Goal: Navigation & Orientation: Locate item on page

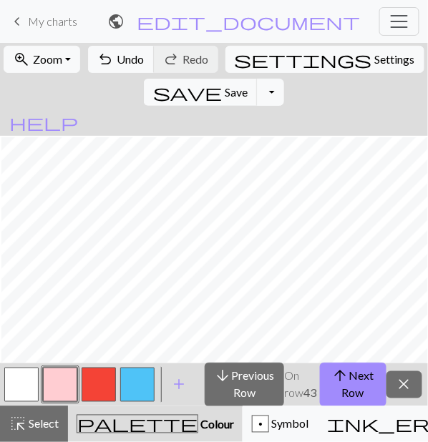
scroll to position [1, 1]
click at [349, 382] on button "arrow_upward Next Row" at bounding box center [353, 385] width 67 height 44
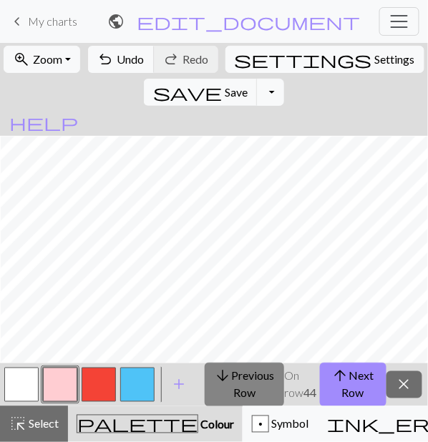
click at [262, 379] on button "arrow_downward Previous Row" at bounding box center [244, 385] width 79 height 44
click at [243, 380] on button "arrow_downward Previous Row" at bounding box center [244, 385] width 79 height 44
click at [244, 383] on button "arrow_downward Previous Row" at bounding box center [244, 385] width 79 height 44
click at [251, 382] on button "arrow_downward Previous Row" at bounding box center [244, 385] width 79 height 44
click at [240, 382] on button "arrow_downward Previous Row" at bounding box center [244, 385] width 79 height 44
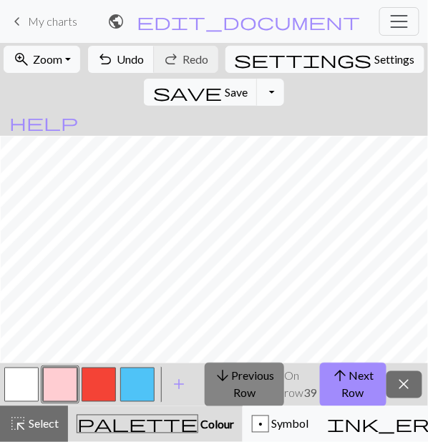
click at [244, 380] on button "arrow_downward Previous Row" at bounding box center [244, 385] width 79 height 44
click at [245, 380] on button "arrow_downward Previous Row" at bounding box center [244, 385] width 79 height 44
click at [240, 383] on button "arrow_downward Previous Row" at bounding box center [244, 385] width 79 height 44
click at [239, 383] on button "arrow_downward Previous Row" at bounding box center [244, 385] width 79 height 44
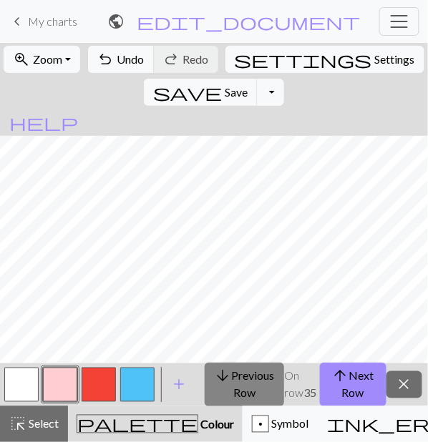
click at [235, 377] on button "arrow_downward Previous Row" at bounding box center [244, 385] width 79 height 44
click at [246, 383] on button "arrow_downward Previous Row" at bounding box center [244, 385] width 79 height 44
click at [243, 378] on button "arrow_downward Previous Row" at bounding box center [244, 385] width 79 height 44
click at [243, 386] on button "arrow_downward Previous Row" at bounding box center [244, 385] width 79 height 44
click at [236, 384] on button "arrow_downward Previous Row" at bounding box center [244, 385] width 79 height 44
